Goal: Transaction & Acquisition: Book appointment/travel/reservation

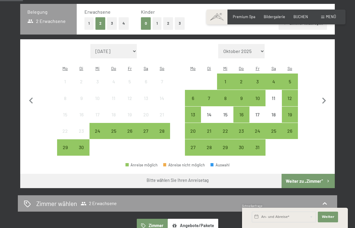
click at [322, 98] on icon "button" at bounding box center [324, 101] width 12 height 12
select select "[DATE]"
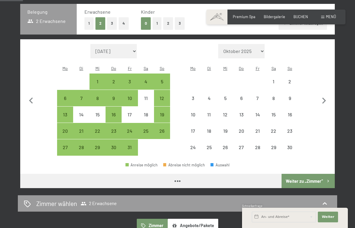
click at [327, 96] on icon "button" at bounding box center [324, 101] width 12 height 12
select select "[DATE]"
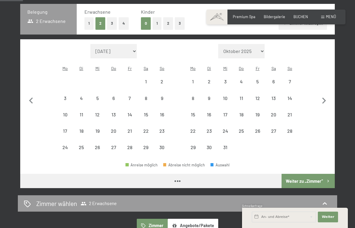
click at [323, 98] on icon "button" at bounding box center [324, 101] width 4 height 6
select select "[DATE]"
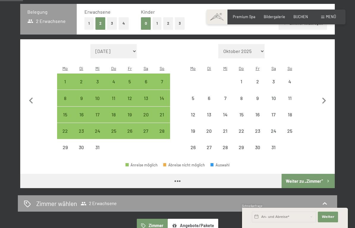
select select "[DATE]"
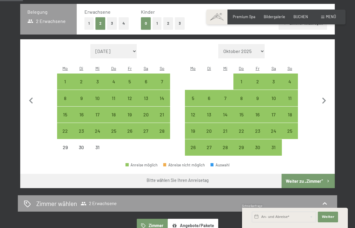
click at [273, 145] on div "31" at bounding box center [273, 152] width 15 height 15
select select "[DATE]"
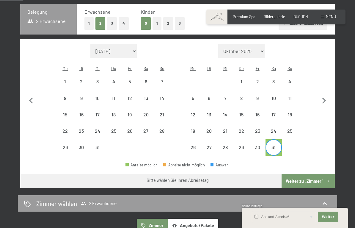
click at [325, 98] on icon "button" at bounding box center [324, 101] width 4 height 6
select select "[DATE]"
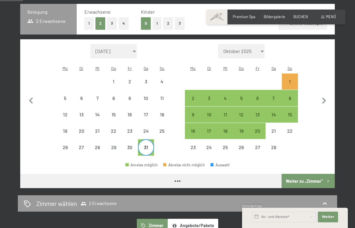
select select "[DATE]"
click at [288, 79] on div "1" at bounding box center [290, 86] width 15 height 15
select select "[DATE]"
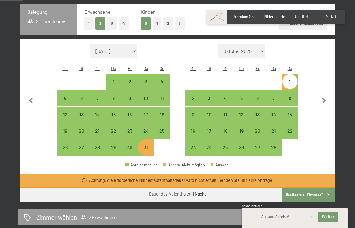
click at [307, 188] on button "Weiter zu „Zimmer“" at bounding box center [308, 195] width 53 height 14
select select "[DATE]"
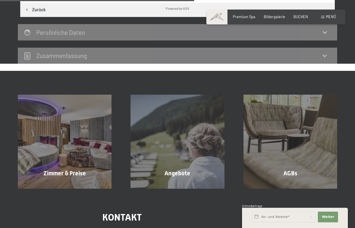
scroll to position [219, 0]
click at [287, 222] on input "text" at bounding box center [284, 216] width 64 height 11
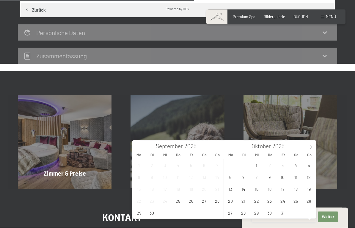
scroll to position [219, 0]
click at [313, 143] on span at bounding box center [311, 145] width 10 height 10
click at [312, 145] on icon at bounding box center [311, 147] width 4 height 4
click at [311, 144] on span at bounding box center [311, 145] width 10 height 10
type input "2026"
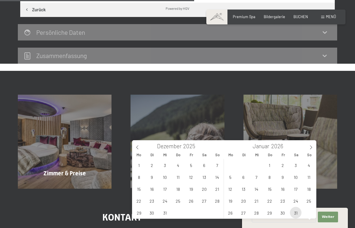
click at [295, 210] on span "31" at bounding box center [296, 213] width 12 height 12
type input "[DATE]"
click at [315, 144] on span at bounding box center [311, 145] width 10 height 10
type input "2026"
click at [311, 159] on span "1" at bounding box center [309, 165] width 12 height 12
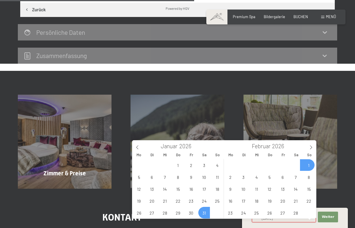
type input "[DATE] - So. [DATE]"
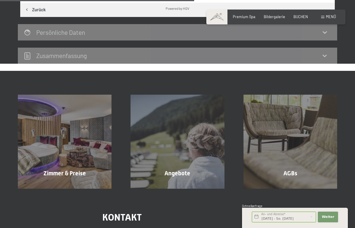
click at [326, 219] on span "Weiter" at bounding box center [328, 216] width 12 height 5
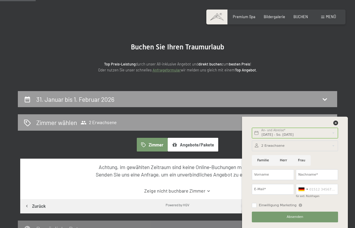
scroll to position [0, 0]
